Goal: Find specific page/section: Find specific page/section

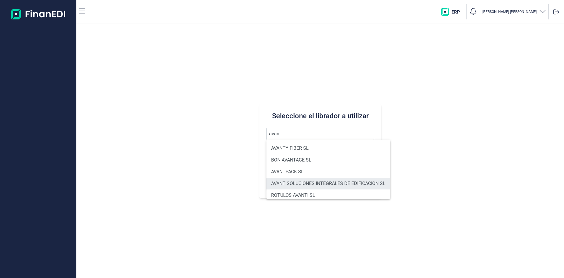
click at [331, 179] on li "AVANT SOLUCIONES INTEGRALES DE EDIFICACION SL" at bounding box center [328, 183] width 124 height 12
type input "AVANT SOLUCIONES INTEGRALES DE EDIFICACION SL"
type input "B86279213"
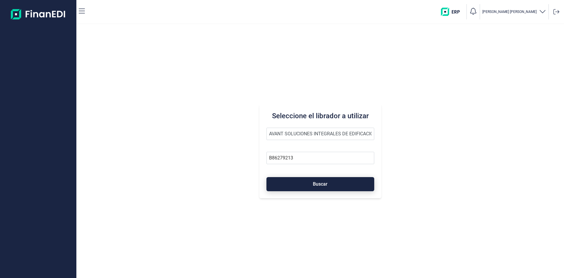
click at [322, 184] on span "Buscar" at bounding box center [320, 184] width 15 height 4
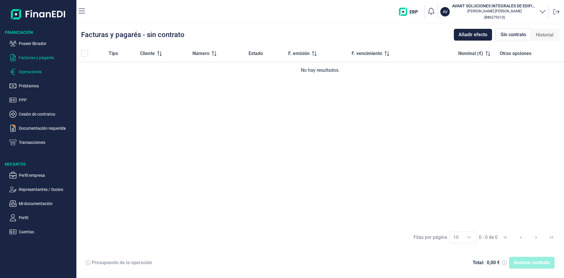
click at [35, 73] on p "Operaciones" at bounding box center [46, 71] width 55 height 7
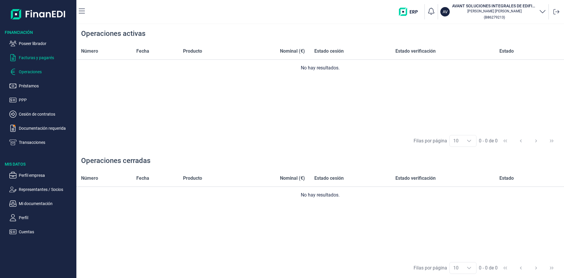
click at [42, 60] on p "Facturas y pagarés" at bounding box center [46, 57] width 55 height 7
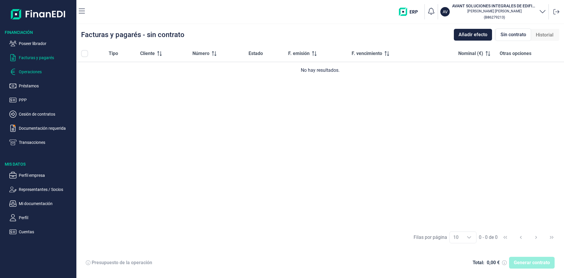
click at [42, 71] on p "Operaciones" at bounding box center [46, 71] width 55 height 7
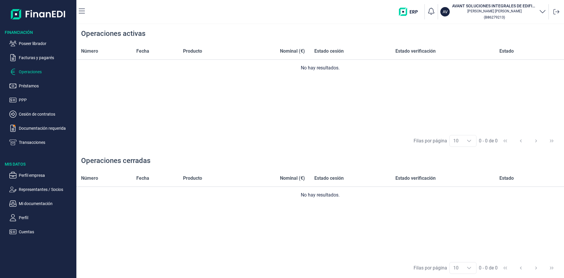
click at [37, 143] on p "Transacciones" at bounding box center [46, 142] width 55 height 7
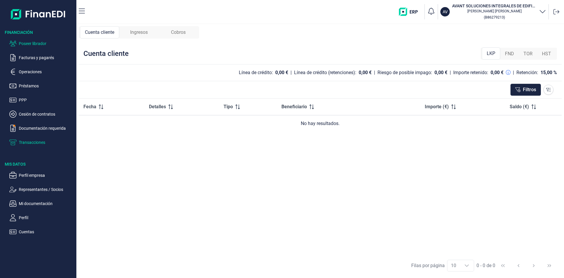
click at [38, 43] on p "Poseer librador" at bounding box center [46, 43] width 55 height 7
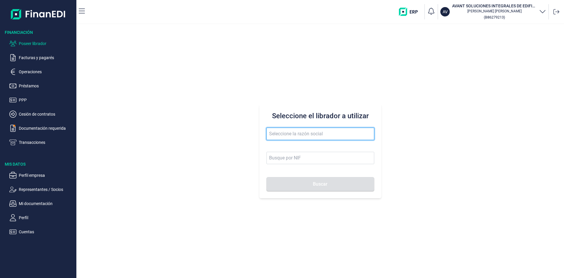
click at [297, 137] on input "text" at bounding box center [320, 133] width 108 height 12
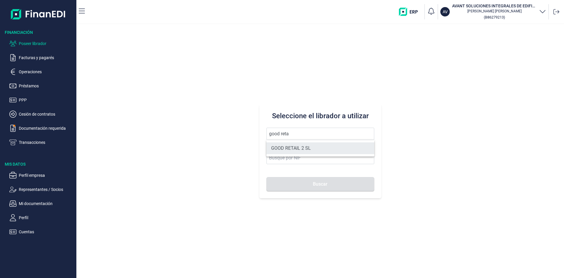
click at [310, 147] on li "GOOD RETAIL 2 SL" at bounding box center [320, 148] width 108 height 12
type input "GOOD RETAIL 2 SL"
type input "B05482914"
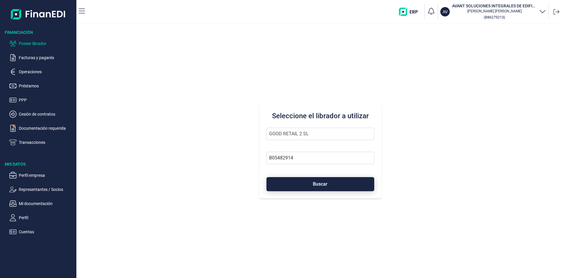
click at [327, 182] on span "Buscar" at bounding box center [320, 184] width 15 height 4
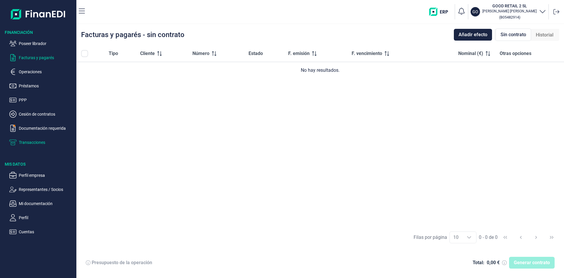
click at [45, 143] on p "Transacciones" at bounding box center [46, 142] width 55 height 7
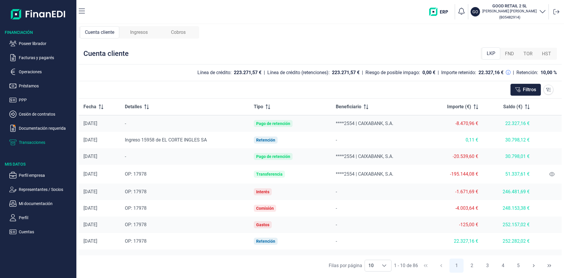
click at [144, 33] on span "Ingresos" at bounding box center [139, 32] width 18 height 7
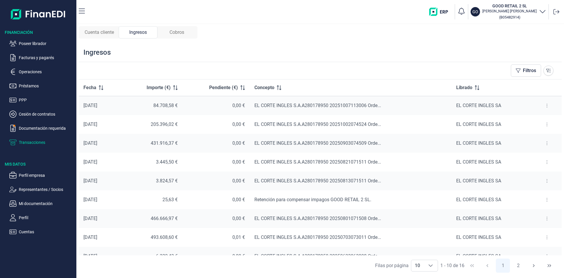
click at [95, 32] on span "Cuenta cliente" at bounding box center [99, 32] width 29 height 7
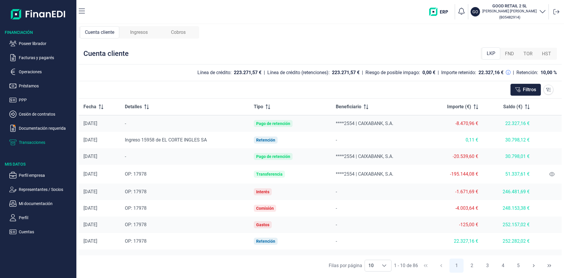
click at [148, 34] on span "Ingresos" at bounding box center [139, 32] width 18 height 7
